Goal: Task Accomplishment & Management: Use online tool/utility

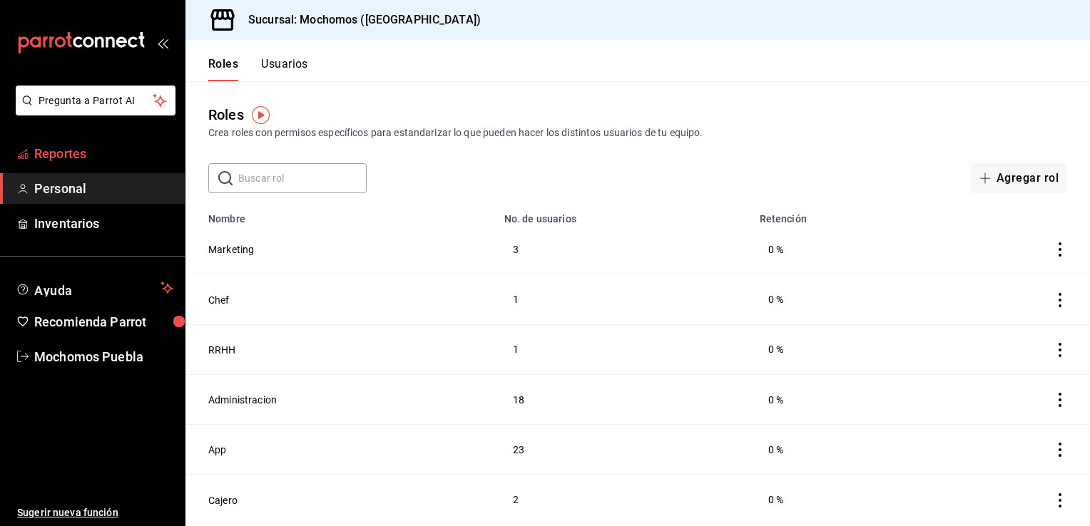
click at [100, 153] on span "Reportes" at bounding box center [103, 153] width 139 height 19
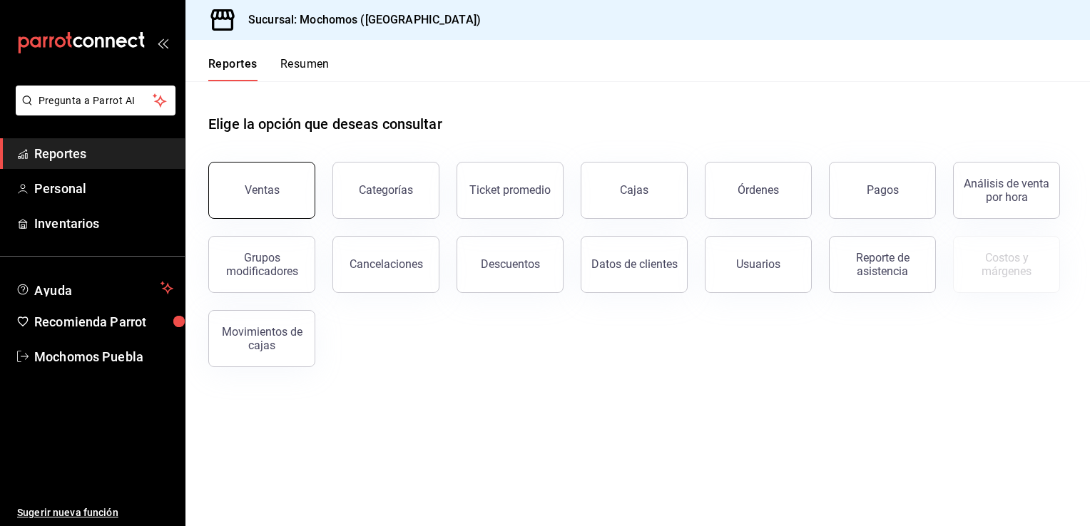
click at [259, 173] on button "Ventas" at bounding box center [261, 190] width 107 height 57
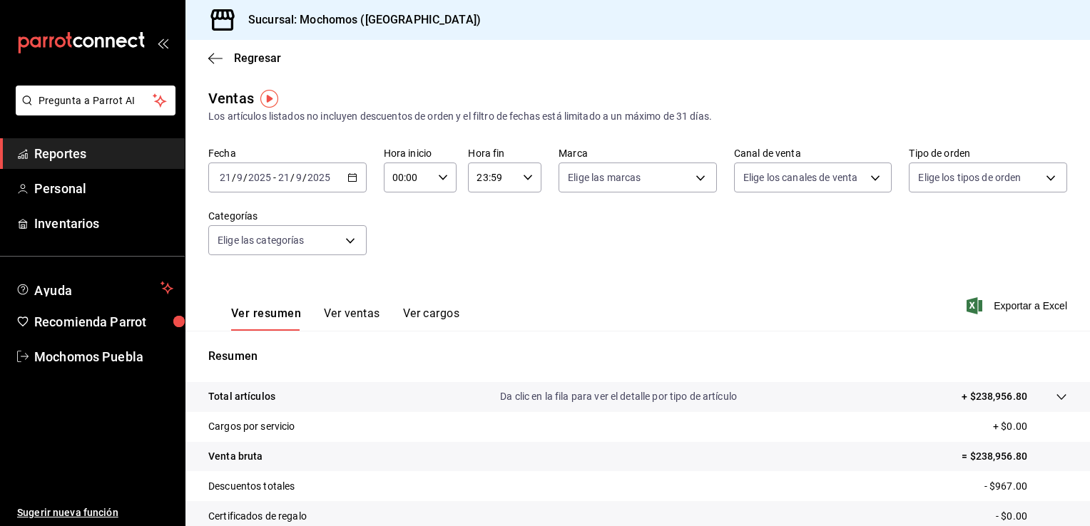
click at [344, 180] on div "2025-09-21 21 / 9 / 2025 - 2025-09-21 21 / 9 / 2025" at bounding box center [287, 178] width 158 height 30
click at [491, 220] on div "Fecha 2025-09-21 21 / 9 / 2025 - 2025-09-21 21 / 9 / 2025 Hora inicio 00:00 Hor…" at bounding box center [637, 209] width 858 height 125
click at [442, 172] on div "00:00 Hora inicio" at bounding box center [420, 178] width 73 height 30
click at [402, 255] on span "07" at bounding box center [400, 256] width 14 height 11
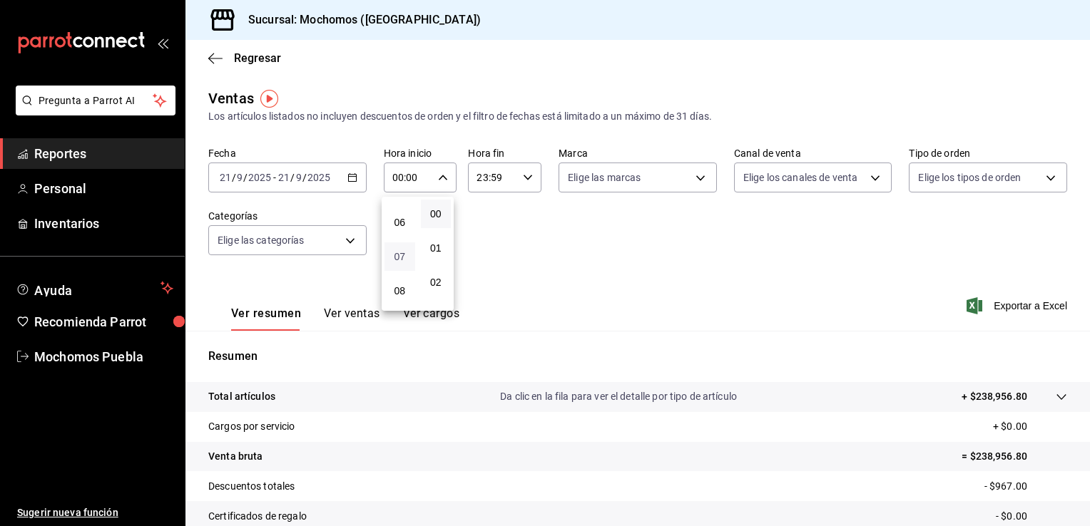
type input "07:00"
click at [580, 245] on div at bounding box center [545, 263] width 1090 height 526
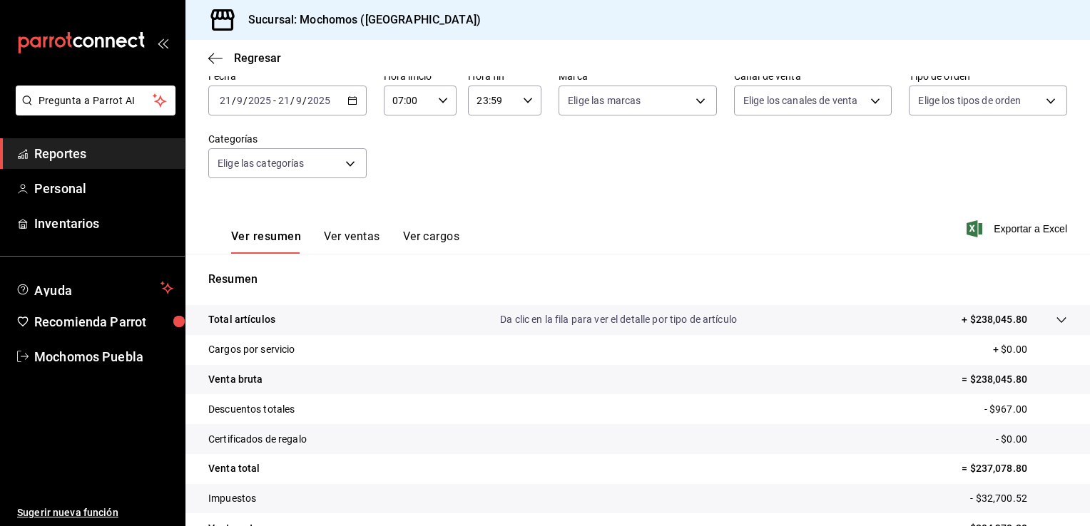
scroll to position [119, 0]
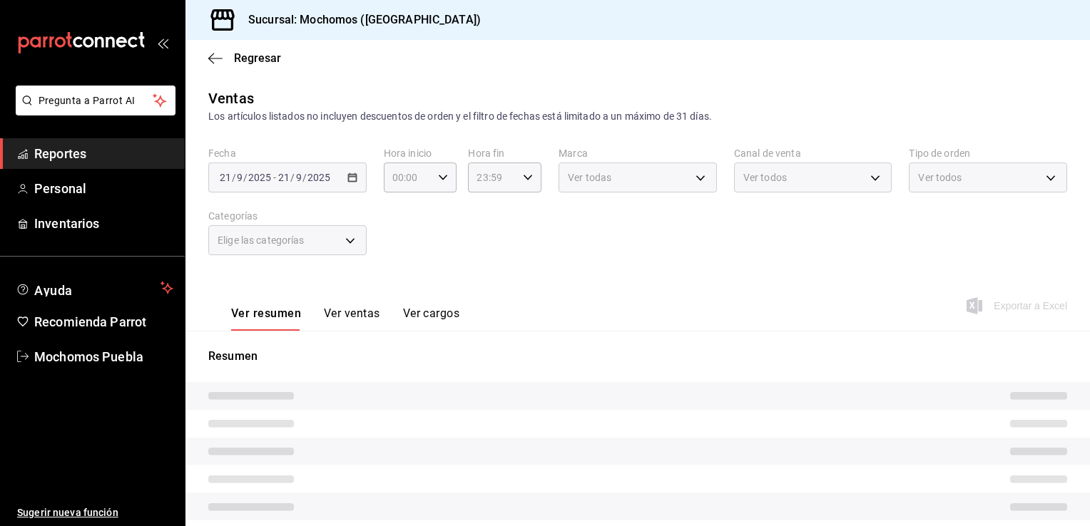
type input "07:00"
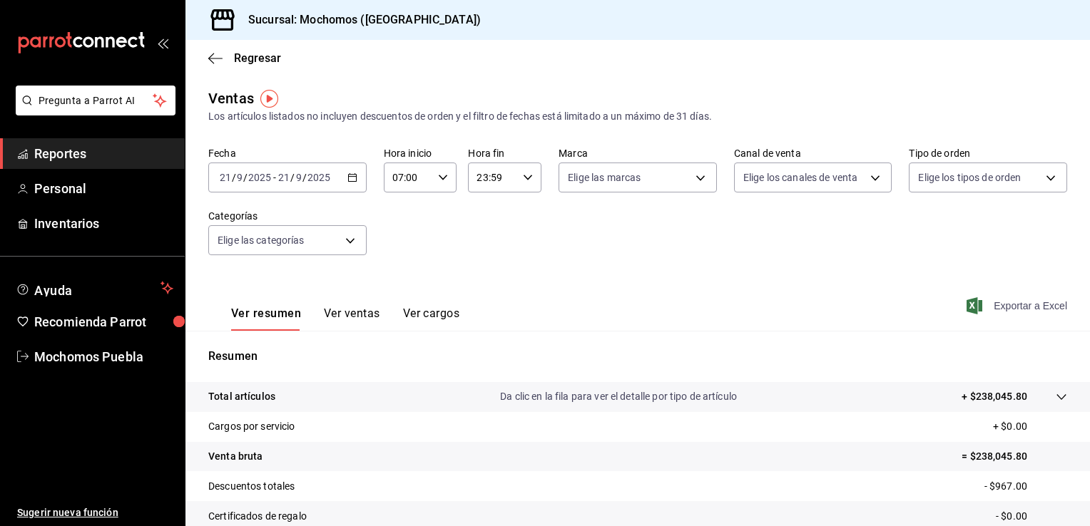
click at [1020, 305] on span "Exportar a Excel" at bounding box center [1018, 305] width 98 height 17
click at [264, 58] on span "Regresar" at bounding box center [257, 58] width 47 height 14
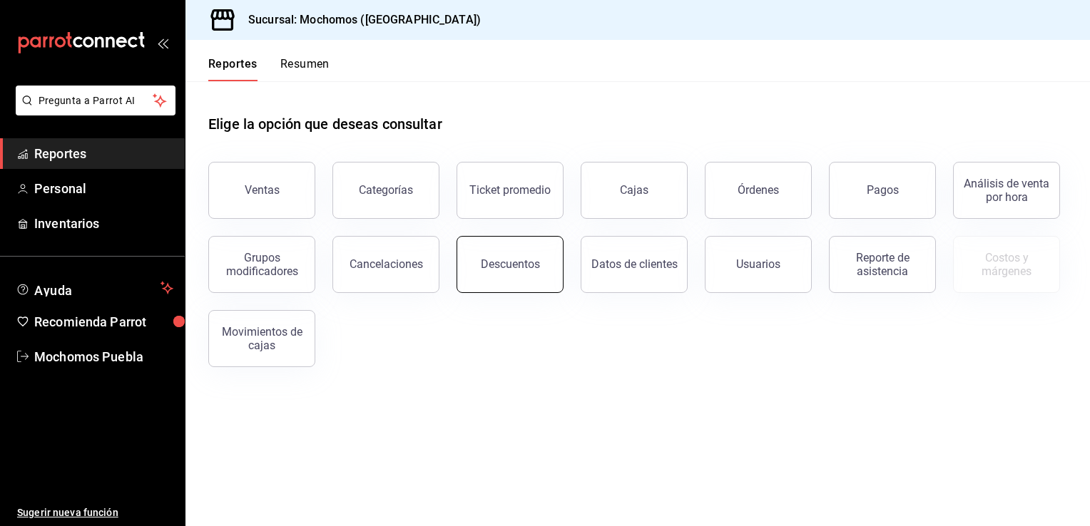
click at [555, 269] on button "Descuentos" at bounding box center [509, 264] width 107 height 57
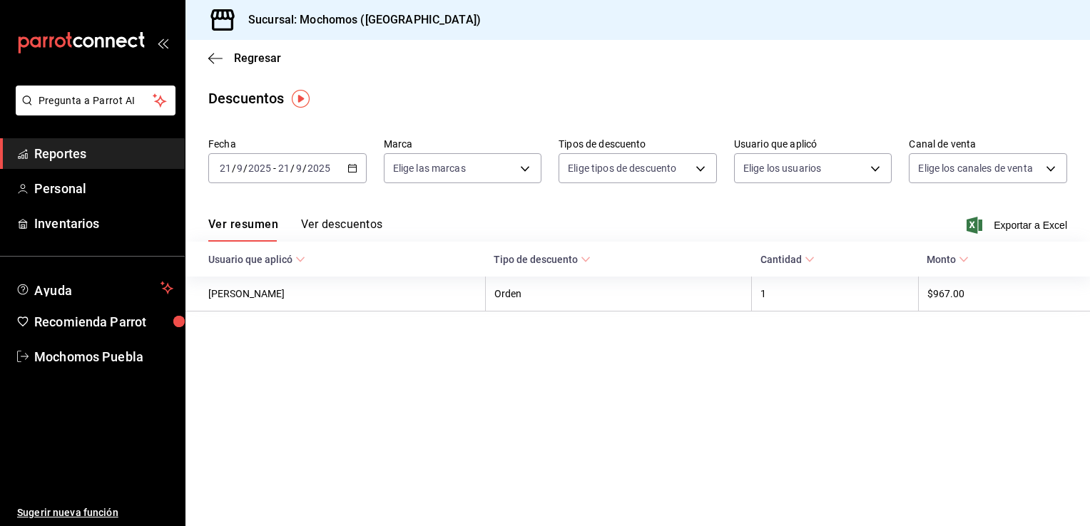
click at [332, 224] on button "Ver descuentos" at bounding box center [341, 229] width 81 height 24
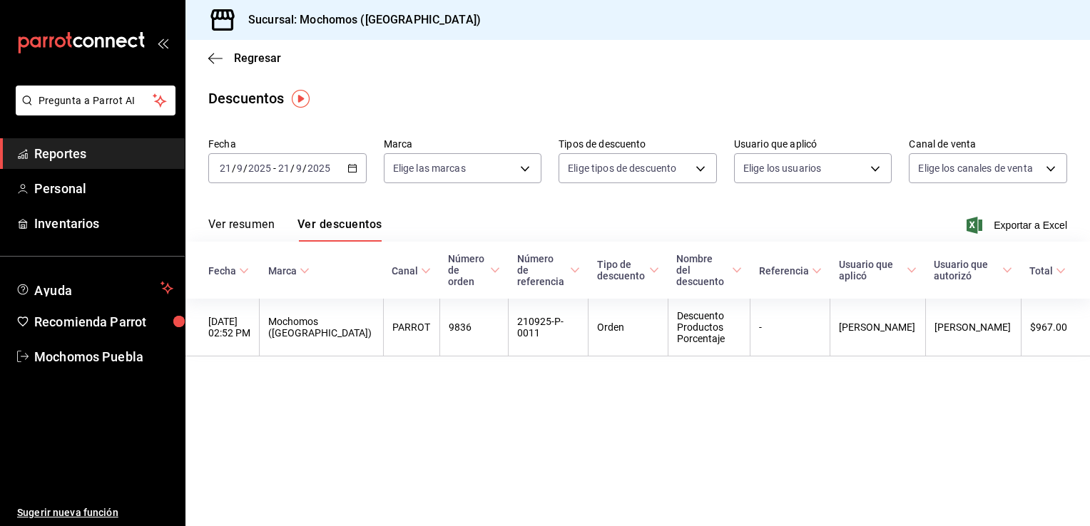
click at [819, 266] on icon at bounding box center [816, 271] width 10 height 10
click at [1017, 224] on span "Exportar a Excel" at bounding box center [1018, 225] width 98 height 17
click at [252, 59] on span "Regresar" at bounding box center [257, 58] width 47 height 14
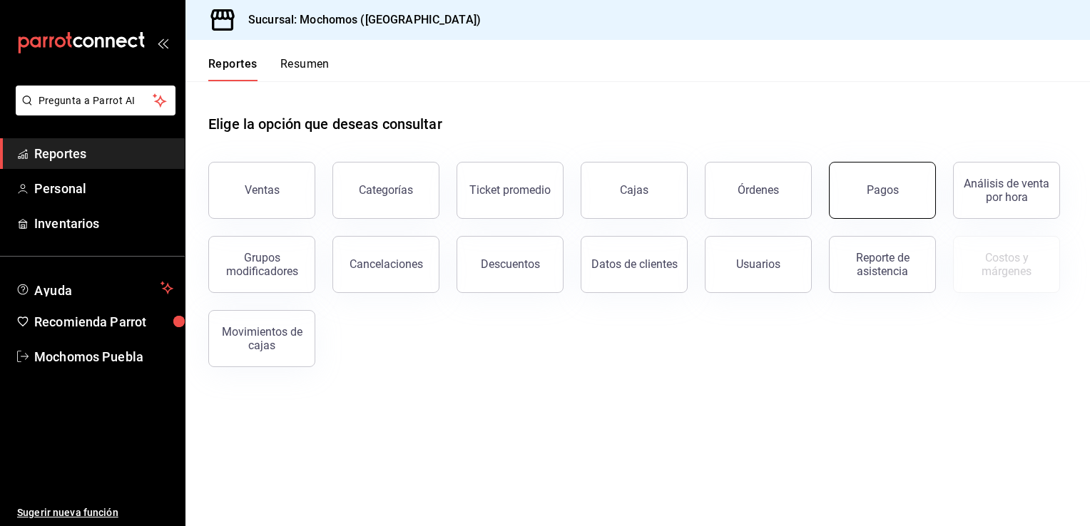
click at [872, 196] on div "Pagos" at bounding box center [882, 190] width 32 height 14
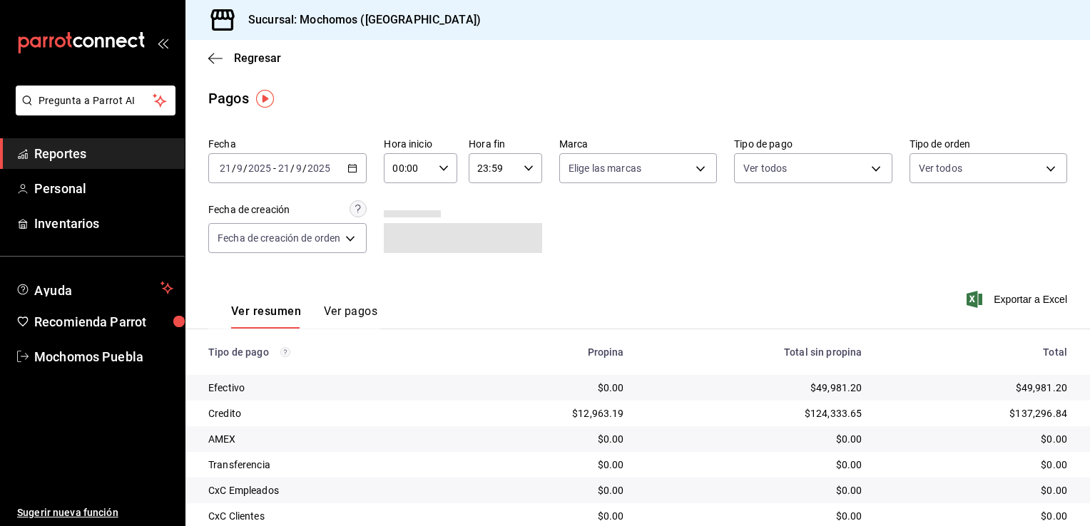
click at [452, 163] on div "00:00 Hora inicio" at bounding box center [420, 168] width 73 height 30
click at [401, 216] on span "08" at bounding box center [403, 210] width 14 height 11
type input "08:00"
click at [626, 245] on div at bounding box center [545, 263] width 1090 height 526
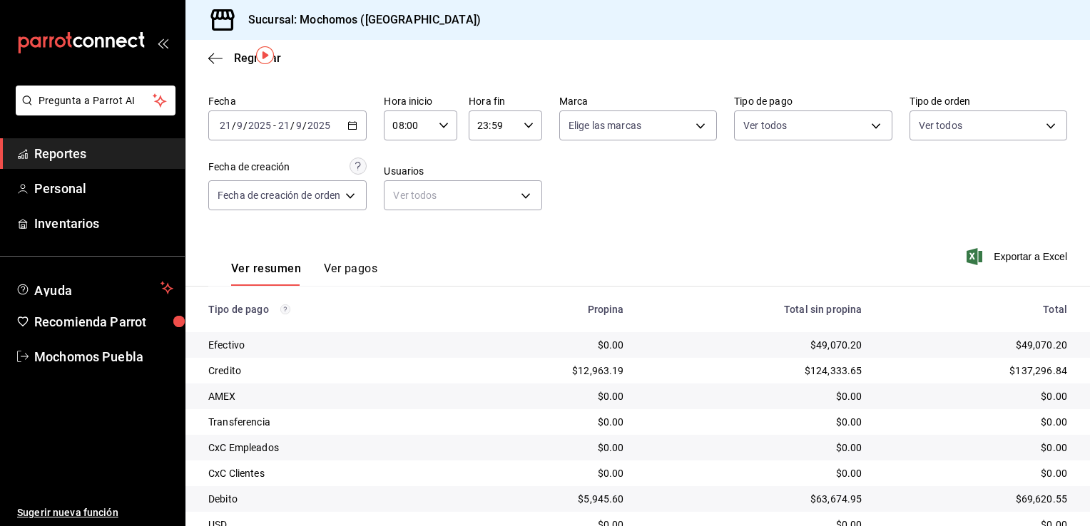
scroll to position [128, 0]
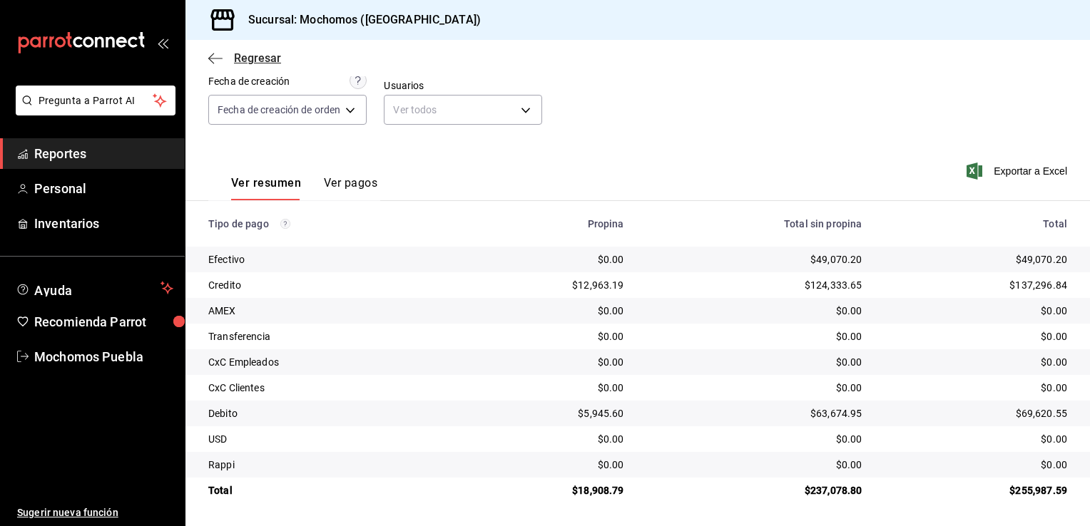
click at [257, 58] on span "Regresar" at bounding box center [257, 58] width 47 height 14
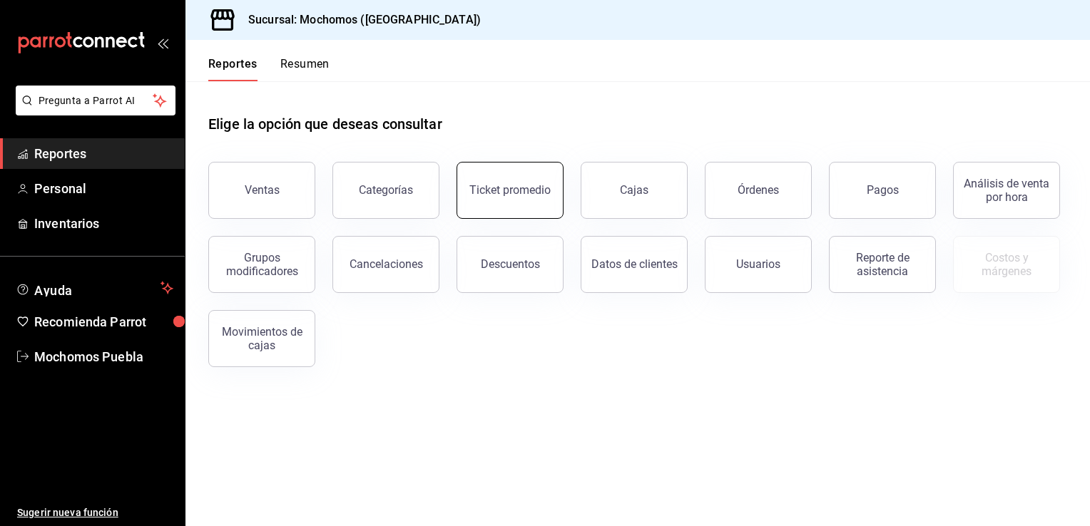
click at [519, 190] on div "Ticket promedio" at bounding box center [509, 190] width 81 height 14
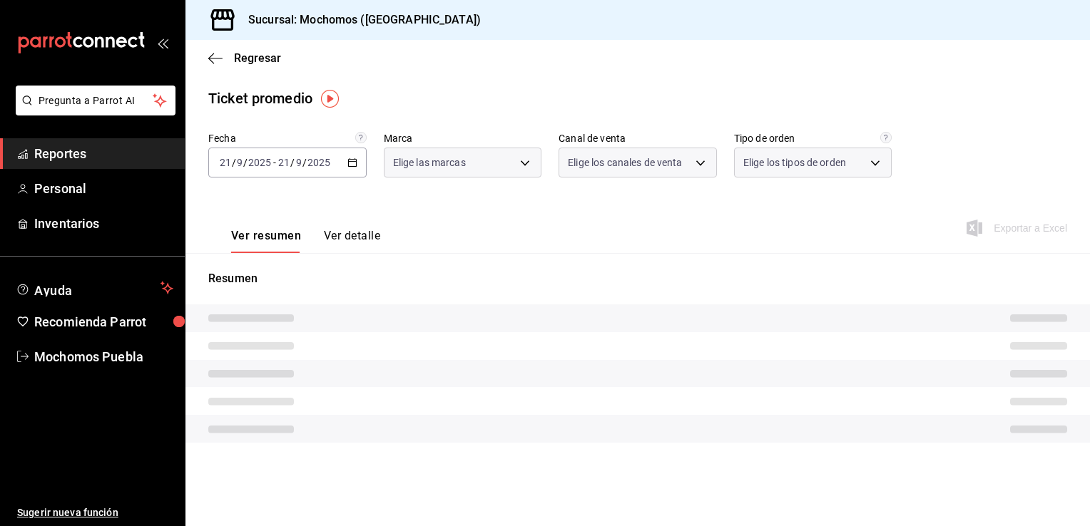
type input "65eb7388-82e4-42fa-8caf-680550c77e6f"
type input "PARROT,UBER_EATS,RAPPI,DIDI_FOOD,ONLINE"
type input "c7bc0ce2-274d-49fd-89f5-4bcf8044acf9,c9e91c43-775f-4cd6-ac16-cfdc9e5fd636,e77b1…"
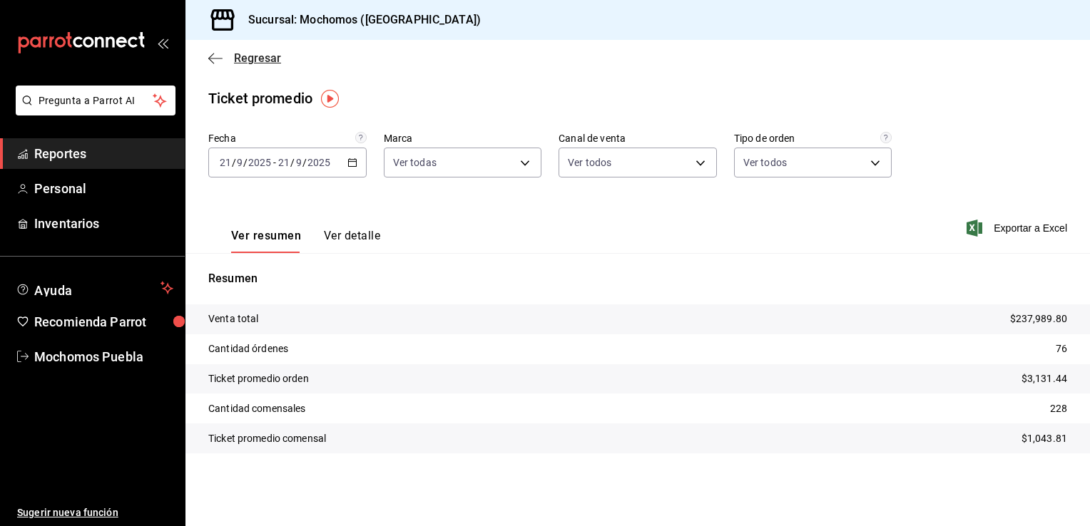
click at [260, 61] on span "Regresar" at bounding box center [257, 58] width 47 height 14
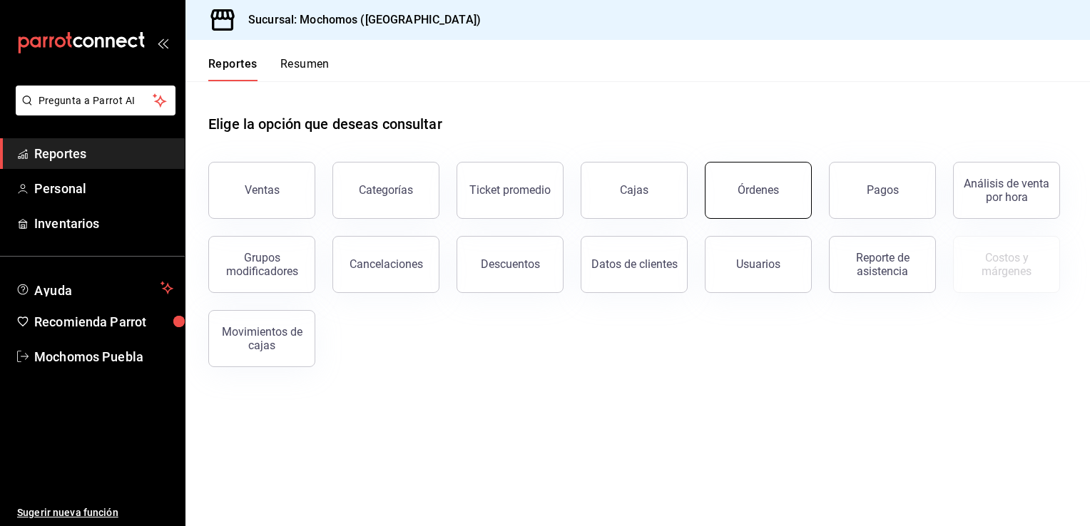
click at [773, 188] on div "Órdenes" at bounding box center [757, 190] width 41 height 14
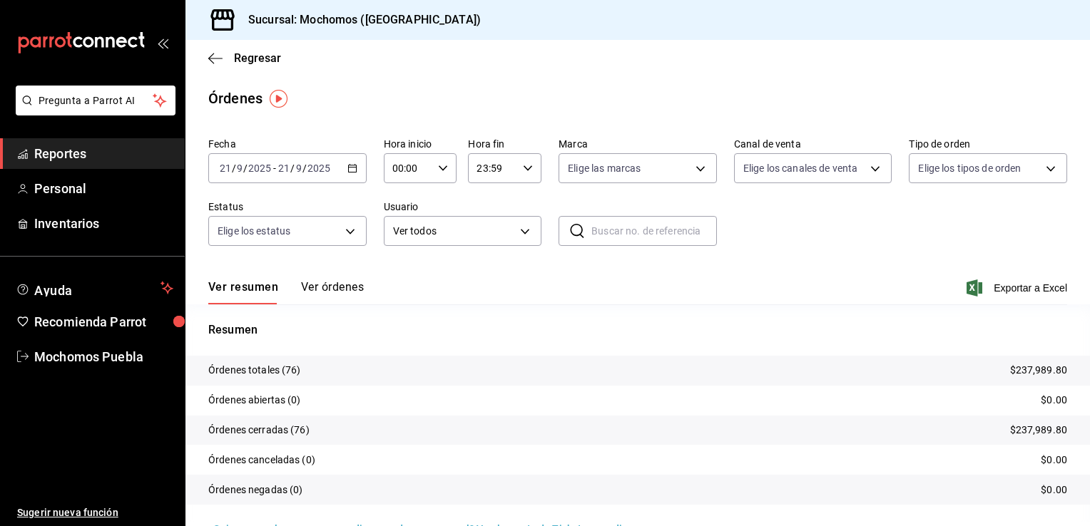
click at [446, 172] on div "00:00 Hora inicio" at bounding box center [420, 168] width 73 height 30
click at [401, 278] on span "06" at bounding box center [400, 272] width 14 height 11
type input "06:00"
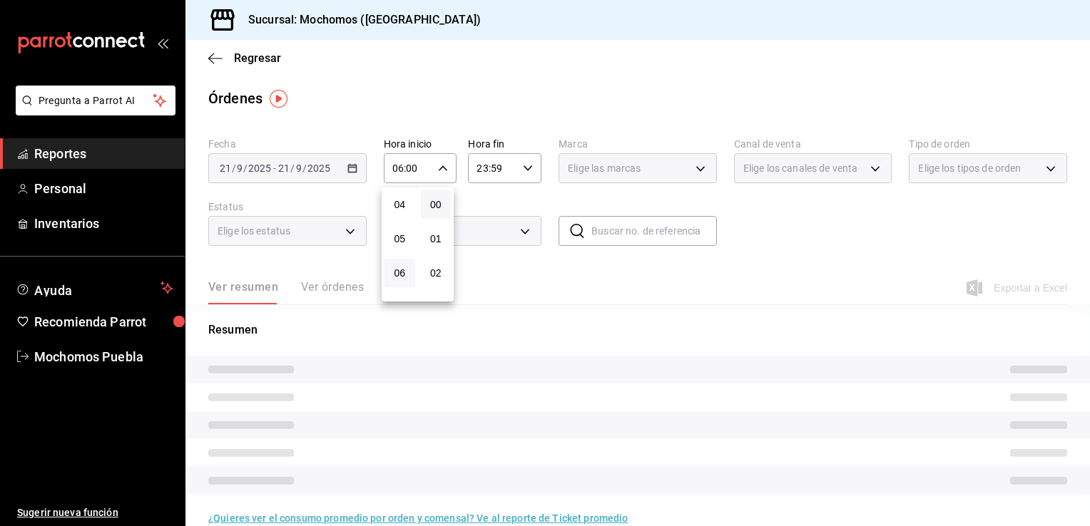
click at [579, 278] on div at bounding box center [545, 263] width 1090 height 526
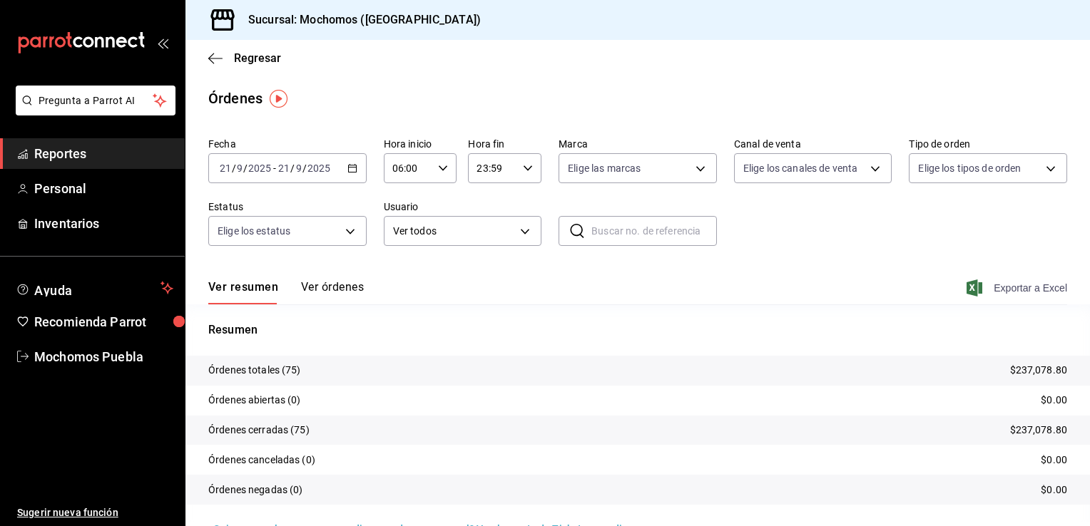
click at [1020, 292] on span "Exportar a Excel" at bounding box center [1018, 288] width 98 height 17
